Goal: Check status

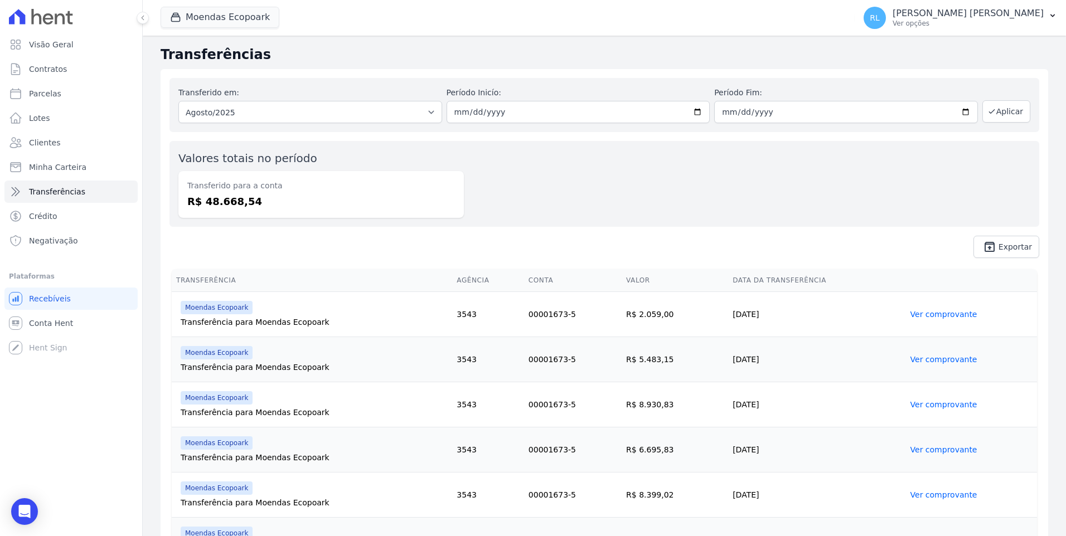
scroll to position [153, 0]
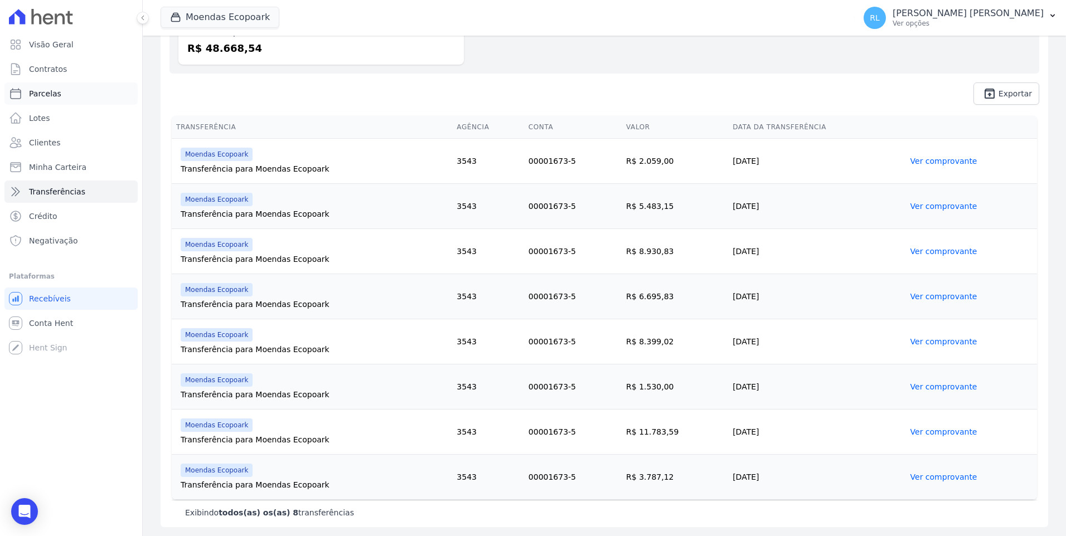
click at [61, 85] on link "Parcelas" at bounding box center [70, 94] width 133 height 22
select select
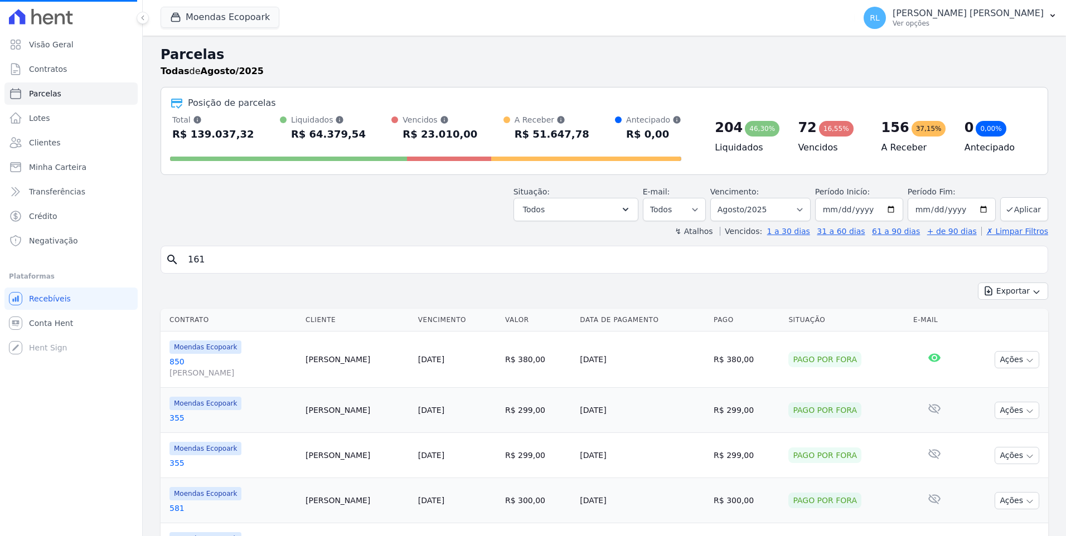
drag, startPoint x: 213, startPoint y: 262, endPoint x: 180, endPoint y: 259, distance: 33.6
click at [180, 259] on div "search 161" at bounding box center [605, 260] width 888 height 28
select select
click at [206, 263] on input "search" at bounding box center [612, 260] width 862 height 22
type input "cleber"
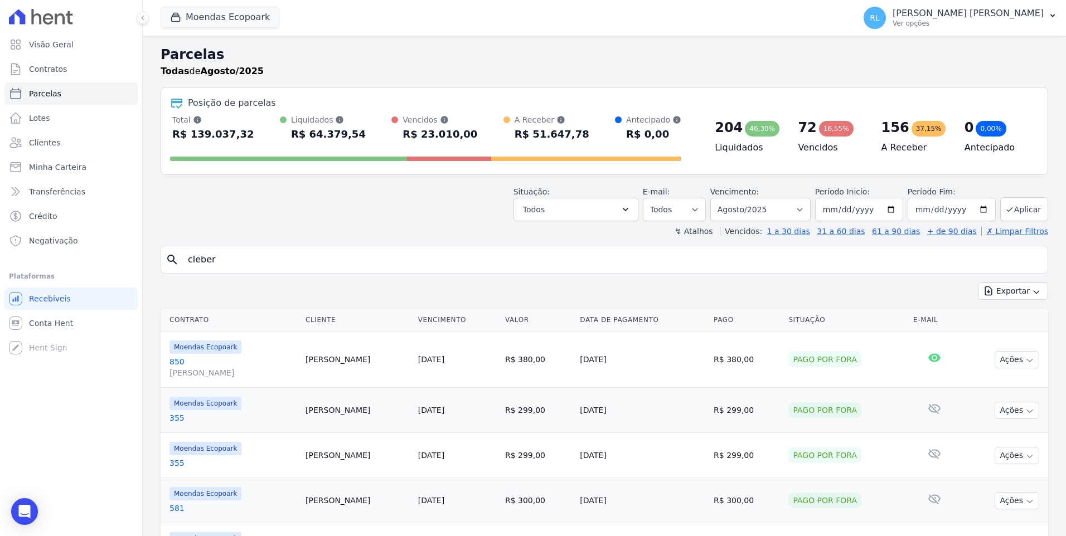
select select
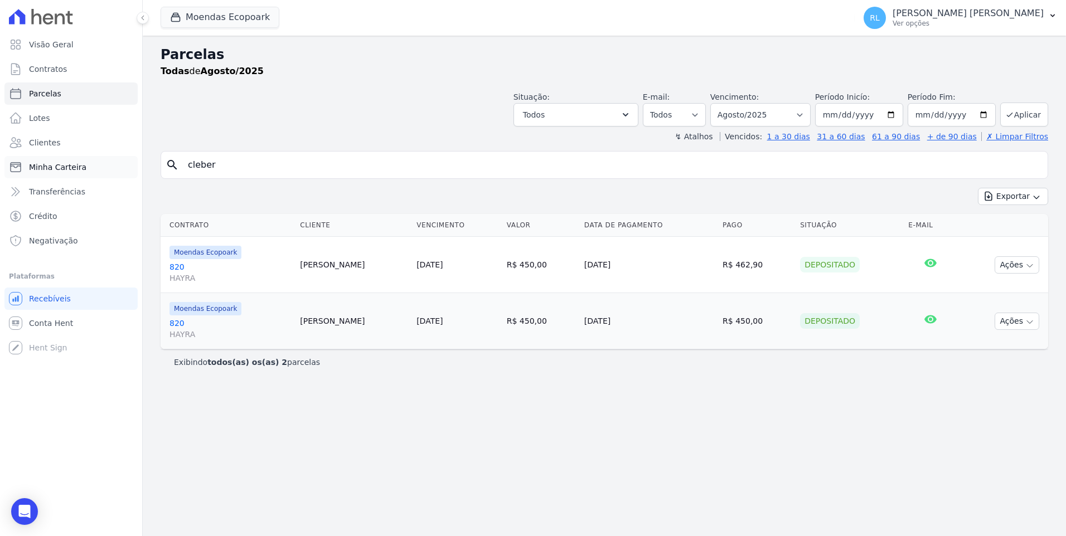
drag, startPoint x: 211, startPoint y: 163, endPoint x: 135, endPoint y: 160, distance: 75.9
click at [135, 160] on div "Visão Geral Contratos [GEOGRAPHIC_DATA] Lotes Clientes Minha Carteira Transferê…" at bounding box center [533, 268] width 1066 height 536
type input "182"
select select
